Goal: Task Accomplishment & Management: Manage account settings

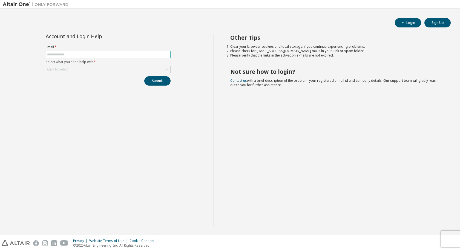
click at [109, 54] on input "text" at bounding box center [108, 54] width 122 height 4
type input "**********"
click at [163, 69] on div "Click to select" at bounding box center [108, 69] width 124 height 7
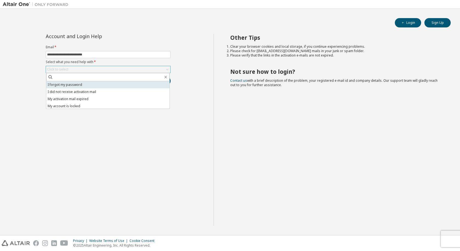
click at [96, 83] on li "I forgot my password" at bounding box center [107, 84] width 123 height 7
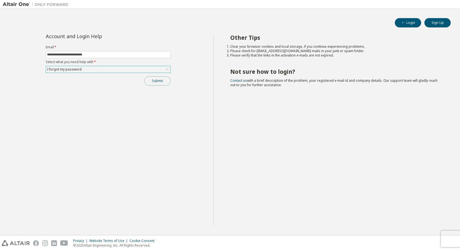
click at [158, 80] on button "Submit" at bounding box center [157, 80] width 26 height 9
click at [404, 21] on icon "button" at bounding box center [402, 22] width 3 height 3
